Goal: Find specific page/section: Find specific page/section

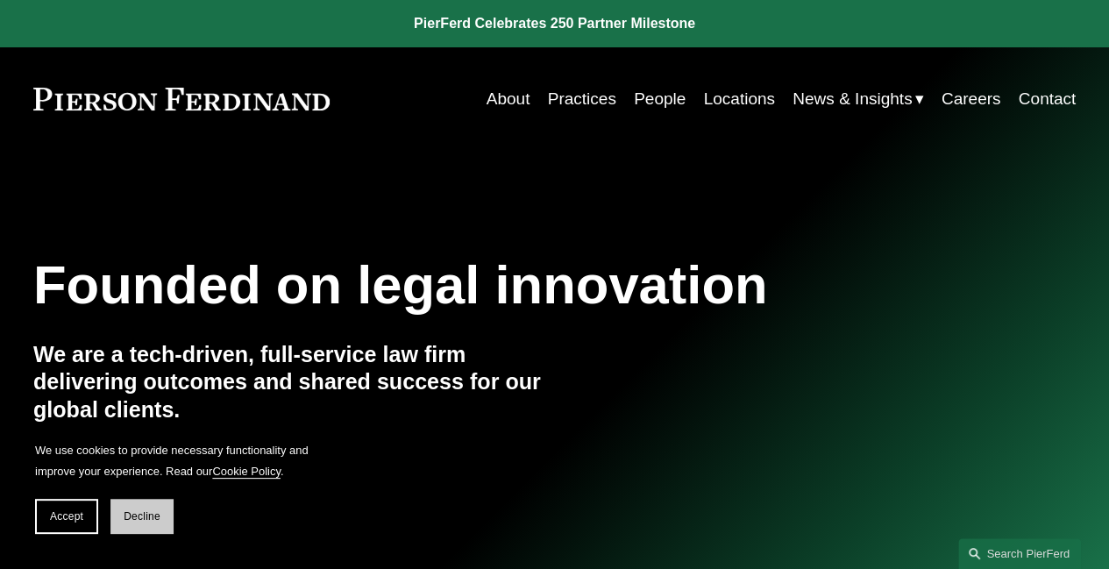
click at [145, 511] on span "Decline" at bounding box center [142, 516] width 37 height 12
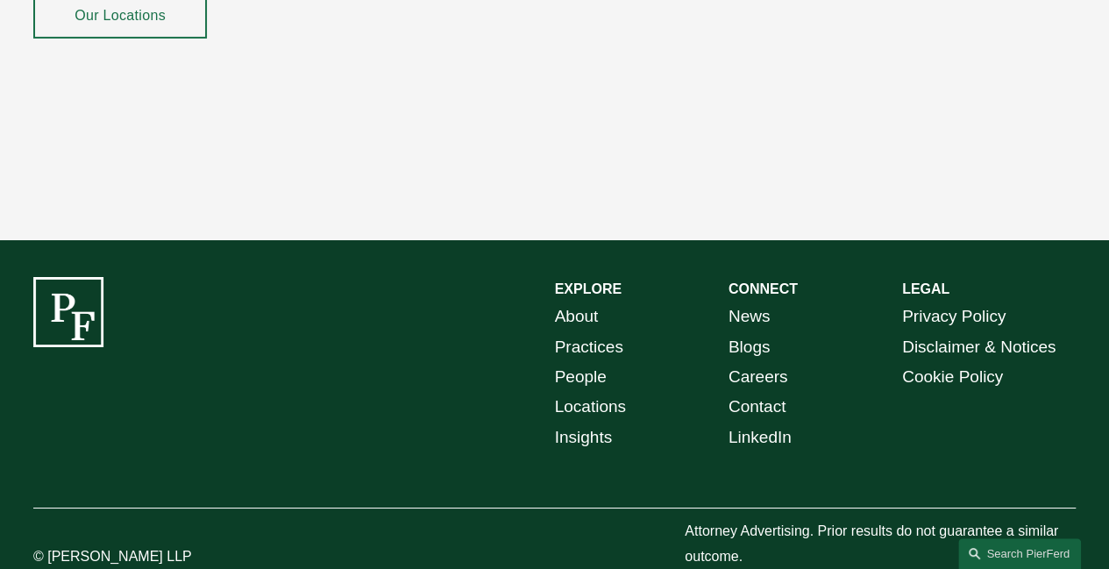
scroll to position [3012, 0]
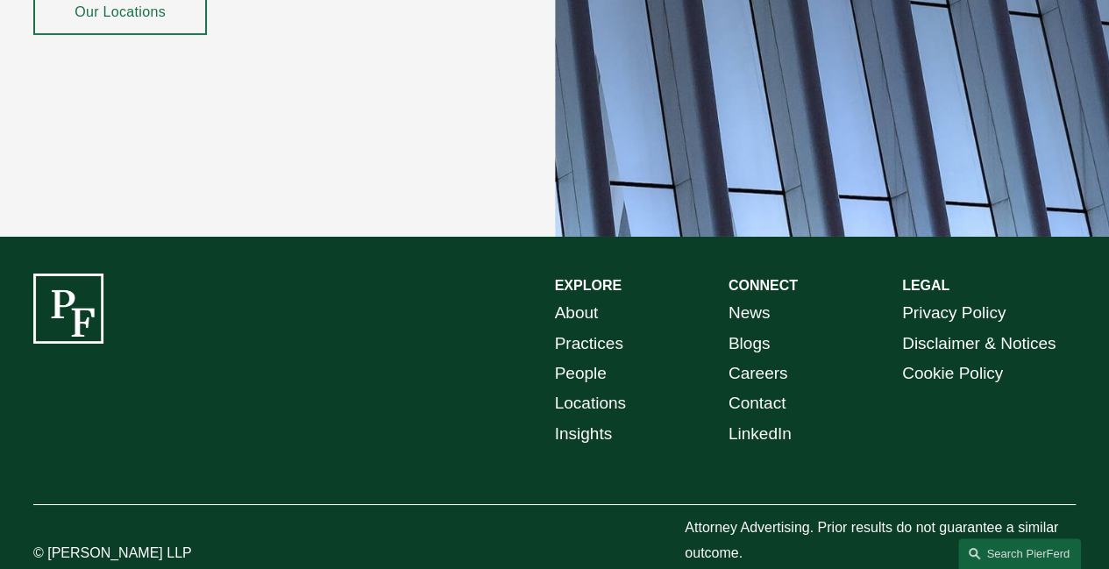
click at [574, 359] on link "People" at bounding box center [581, 374] width 52 height 30
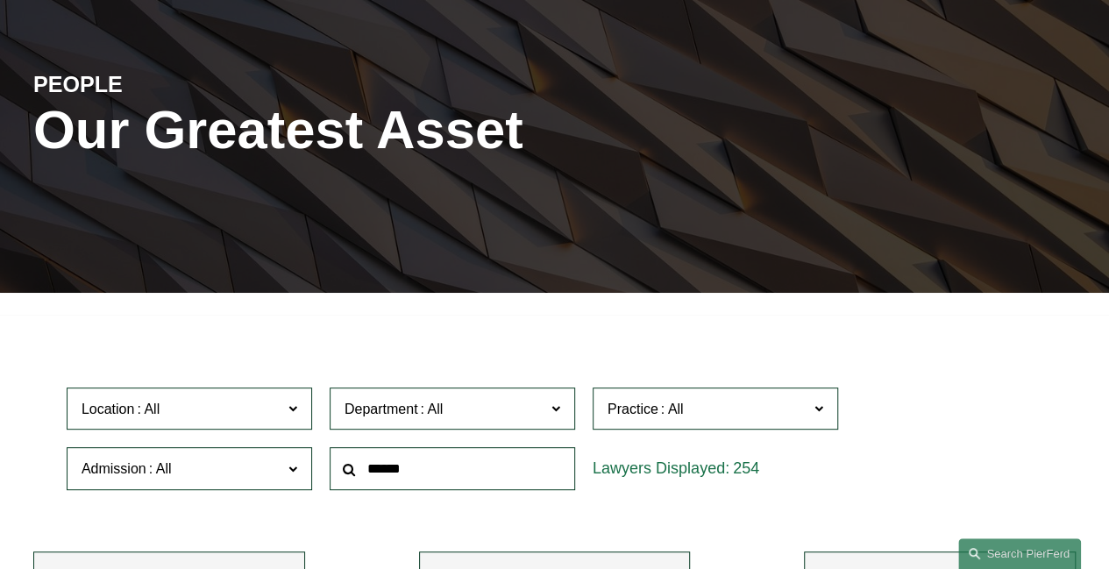
scroll to position [263, 0]
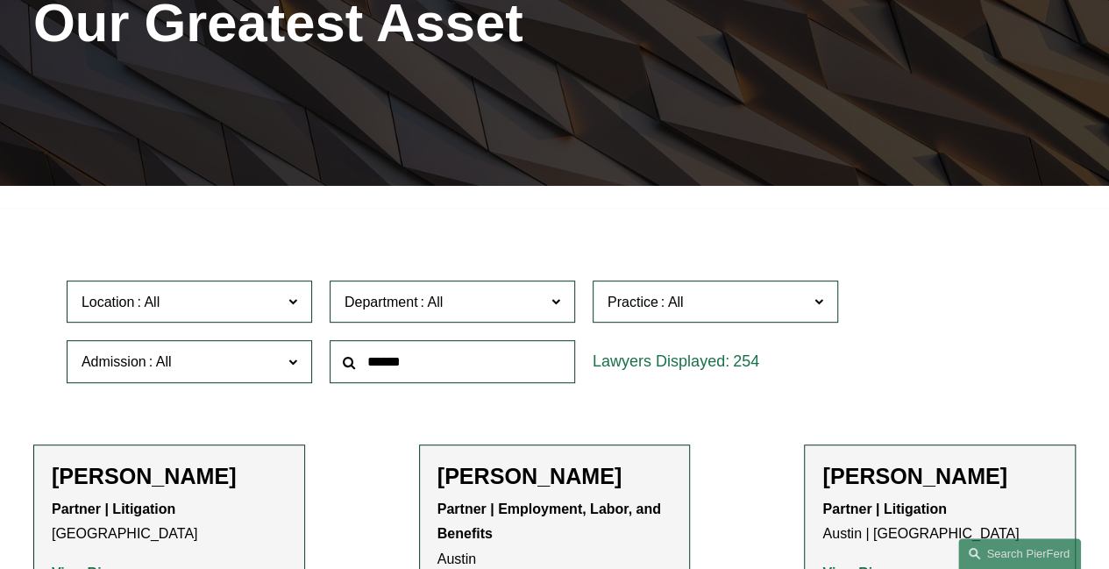
click at [459, 376] on input "text" at bounding box center [452, 361] width 245 height 43
type input "*******"
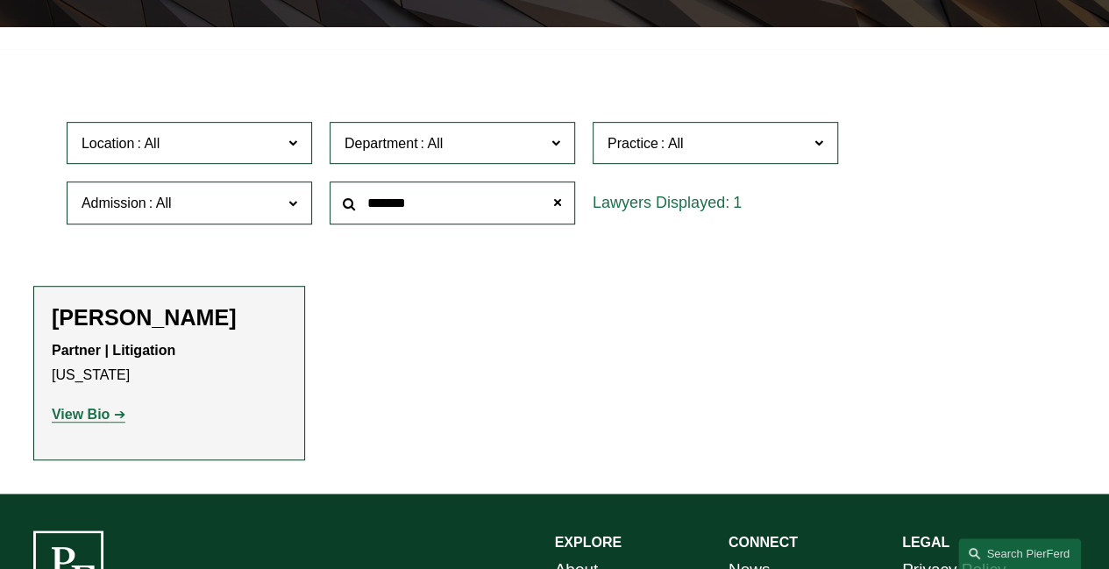
scroll to position [438, 0]
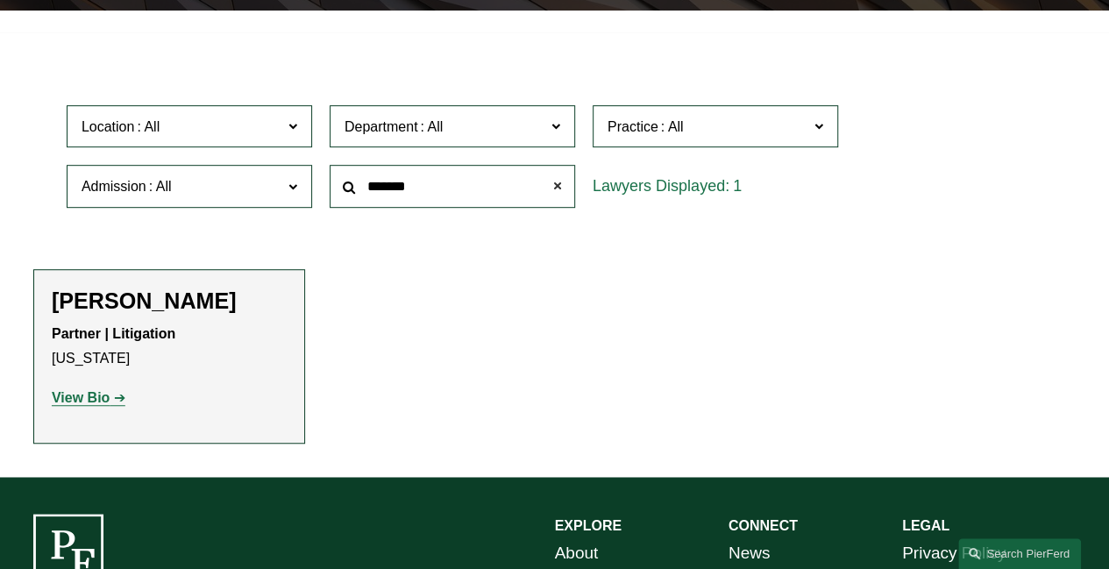
click at [557, 187] on span at bounding box center [557, 186] width 35 height 35
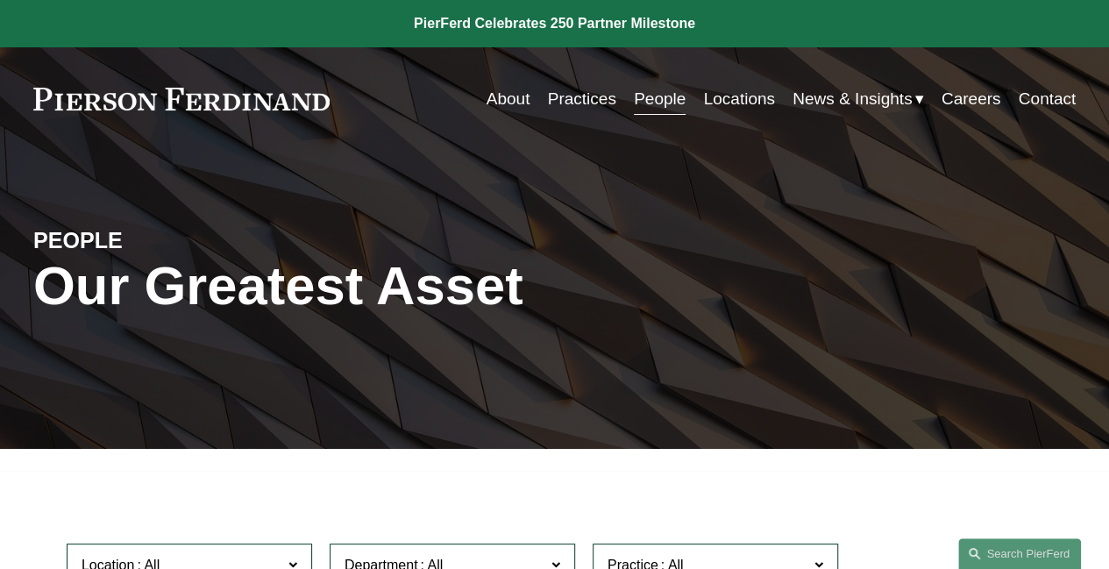
scroll to position [0, 0]
